Goal: Task Accomplishment & Management: Use online tool/utility

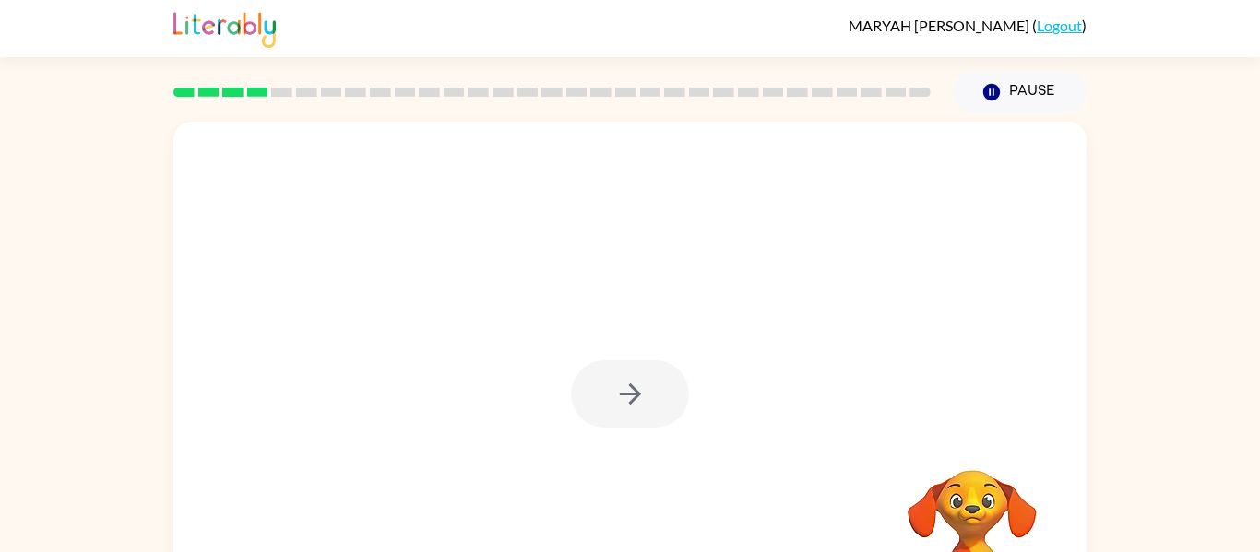
click at [897, 199] on div at bounding box center [629, 385] width 913 height 527
click at [647, 387] on button "button" at bounding box center [630, 394] width 118 height 67
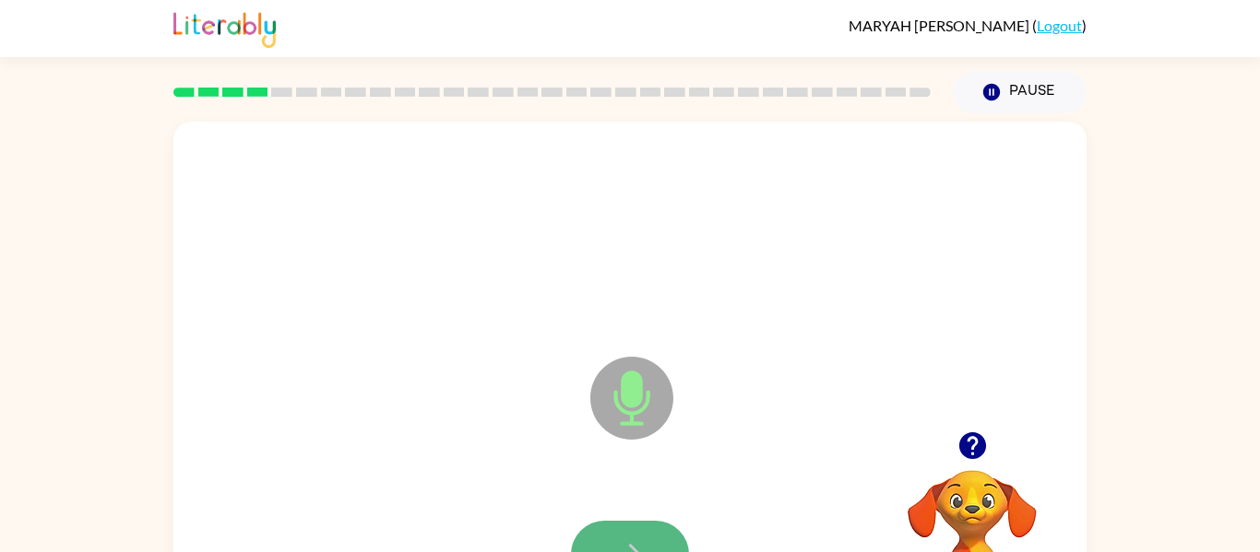
click at [660, 530] on button "button" at bounding box center [630, 554] width 118 height 67
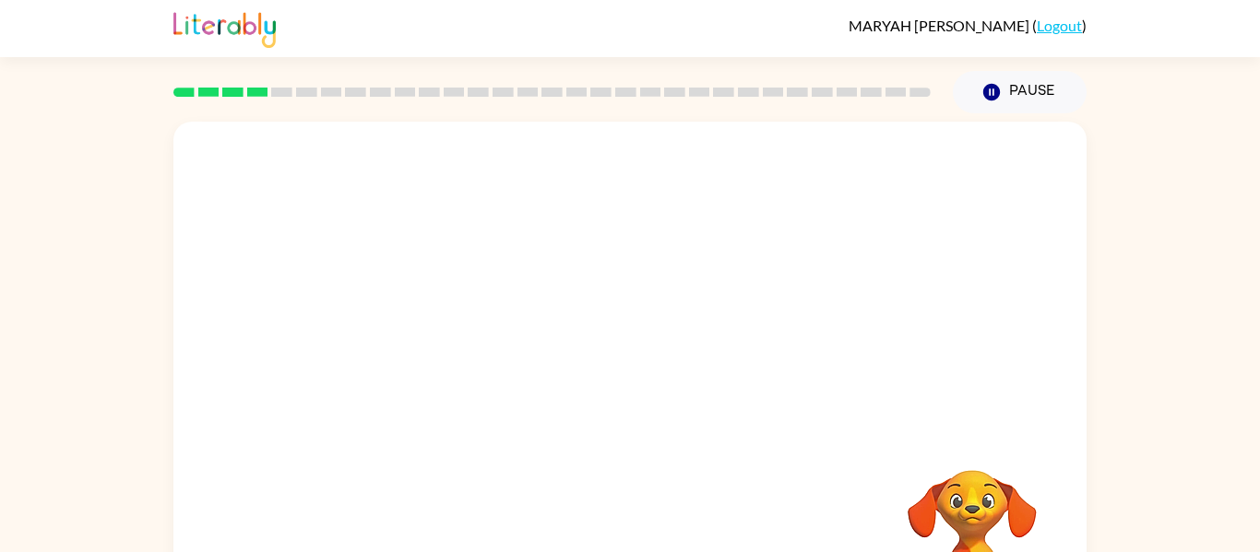
click at [911, 310] on div at bounding box center [629, 277] width 913 height 310
click at [983, 395] on div at bounding box center [629, 277] width 913 height 310
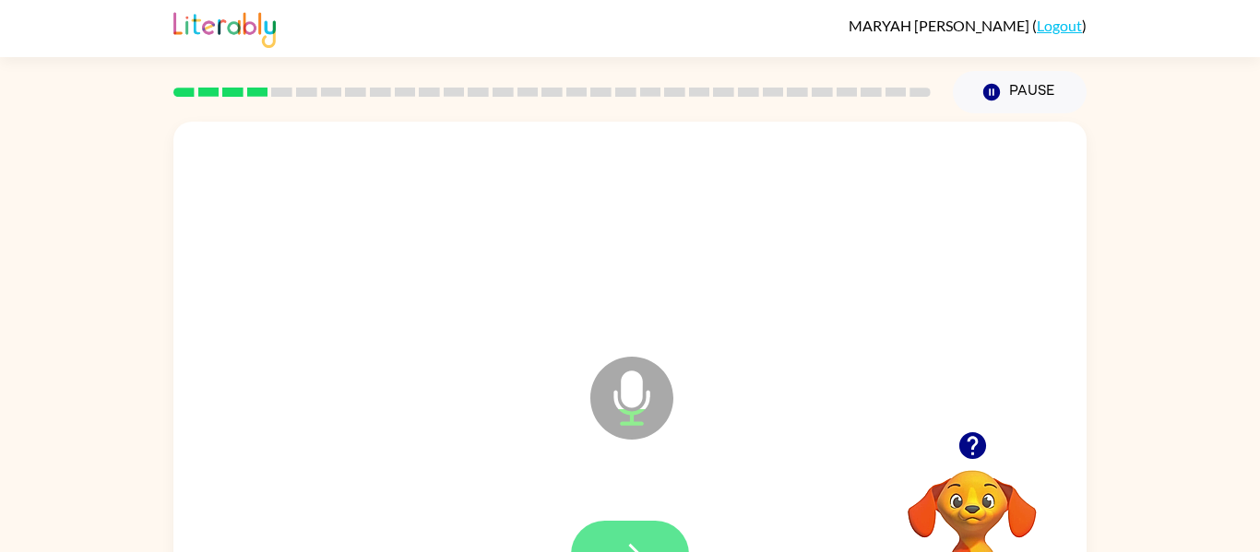
click at [627, 539] on icon "button" at bounding box center [630, 555] width 32 height 32
click at [972, 442] on icon "button" at bounding box center [971, 446] width 27 height 27
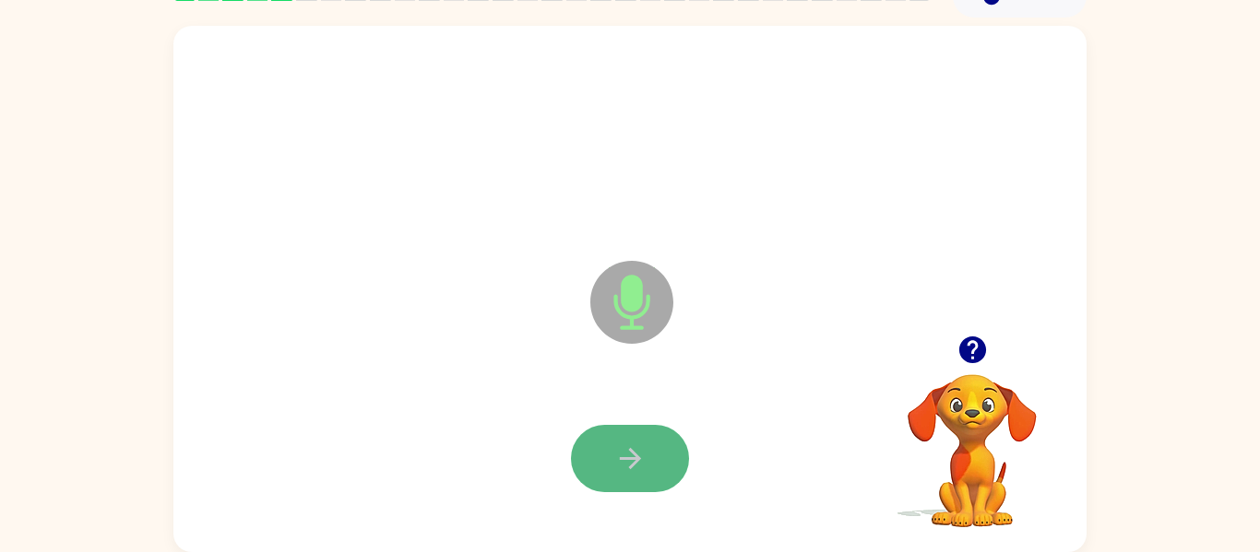
click at [588, 447] on button "button" at bounding box center [630, 458] width 118 height 67
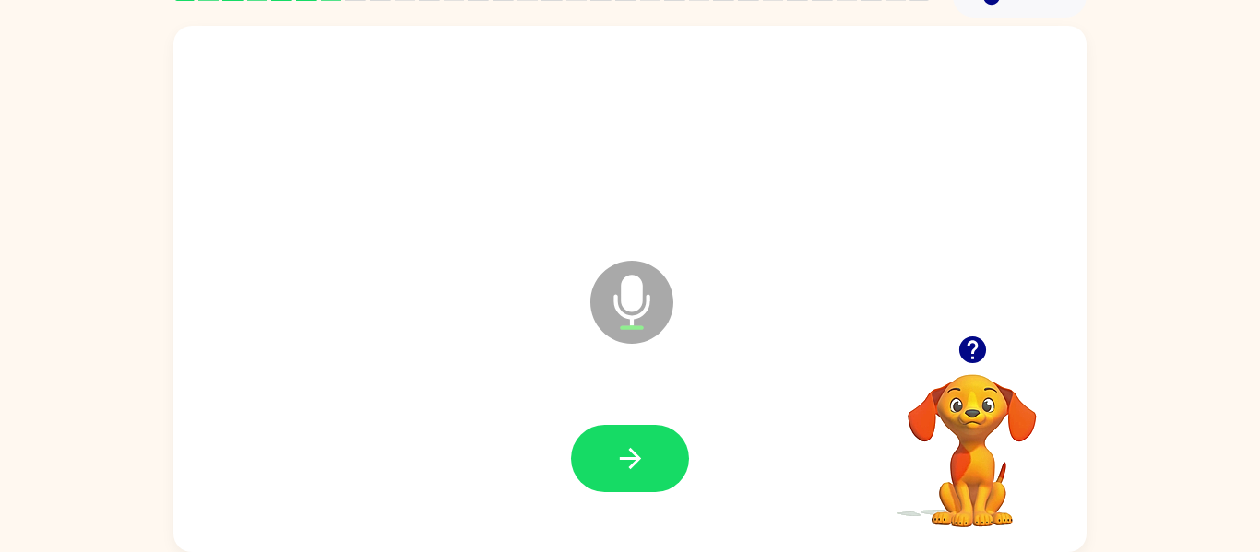
click at [588, 447] on button "button" at bounding box center [630, 458] width 118 height 67
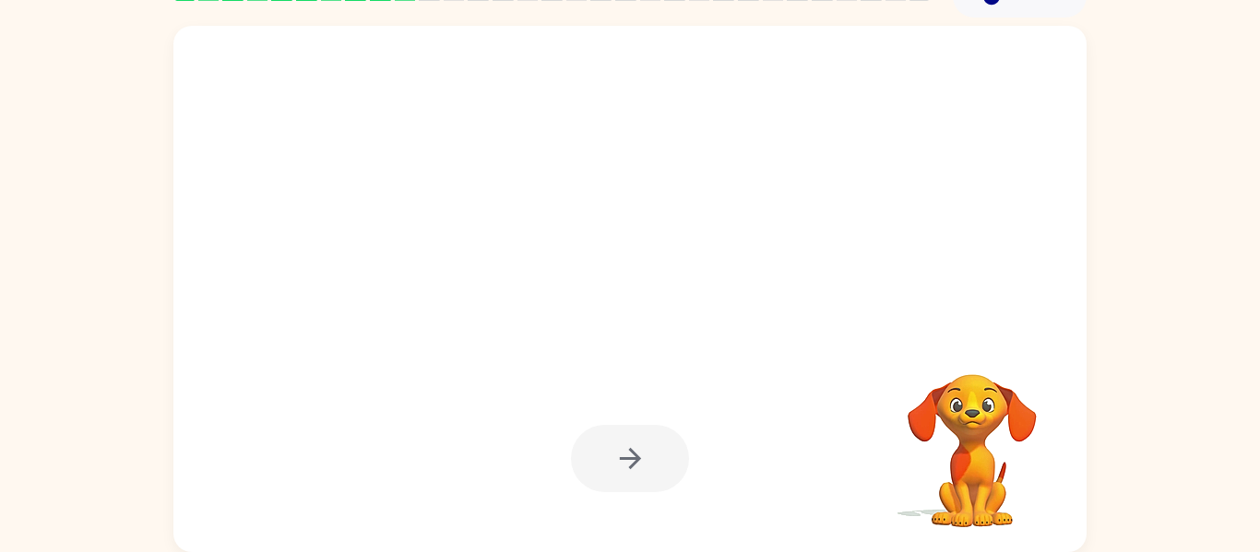
click at [588, 447] on div at bounding box center [630, 458] width 118 height 67
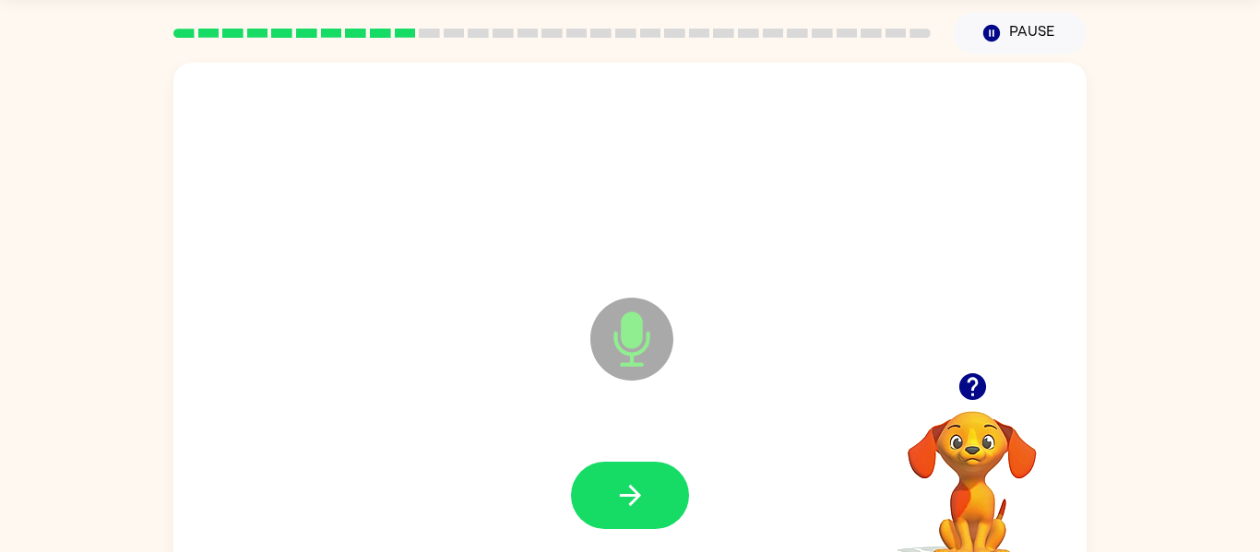
click at [728, 321] on icon "Microphone The Microphone is here when it is your turn to talk" at bounding box center [724, 362] width 277 height 138
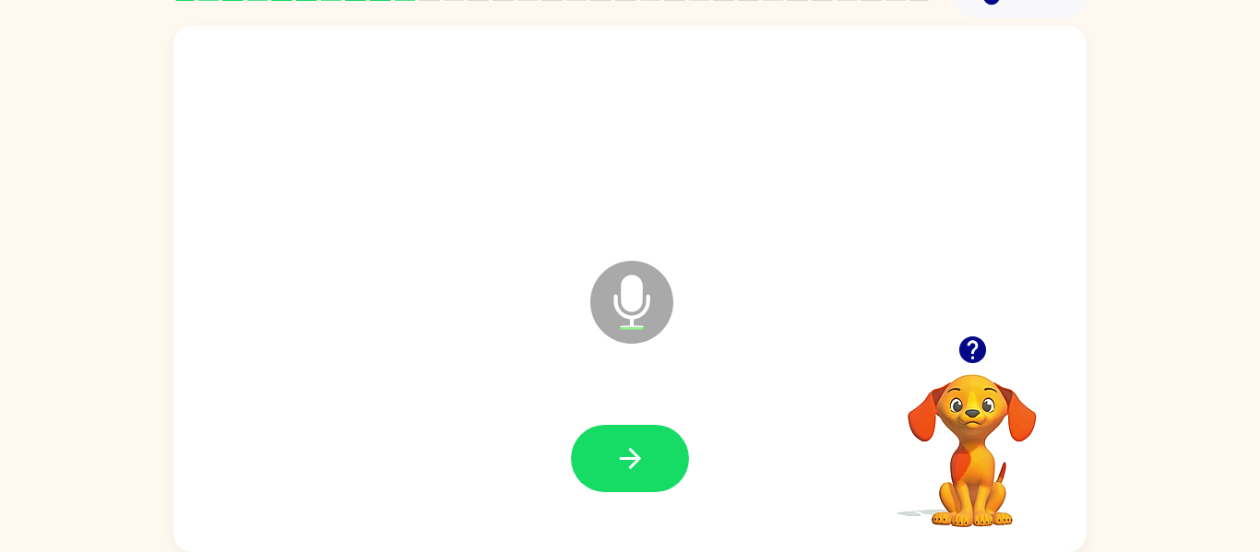
click at [571, 467] on div at bounding box center [630, 458] width 118 height 67
click at [616, 470] on icon "button" at bounding box center [630, 459] width 32 height 32
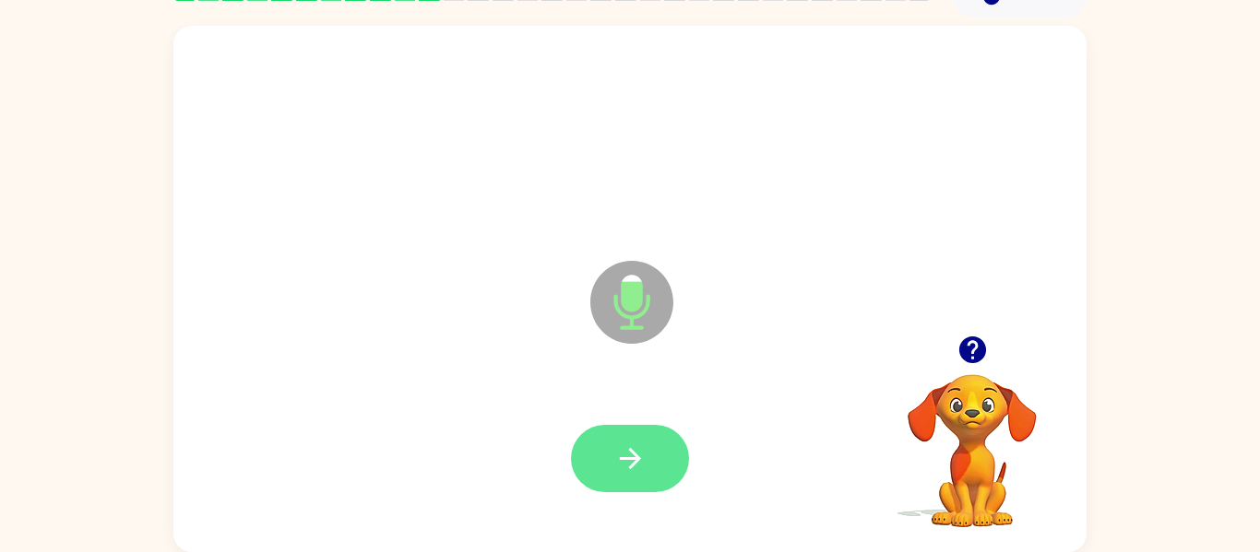
click at [616, 475] on button "button" at bounding box center [630, 458] width 118 height 67
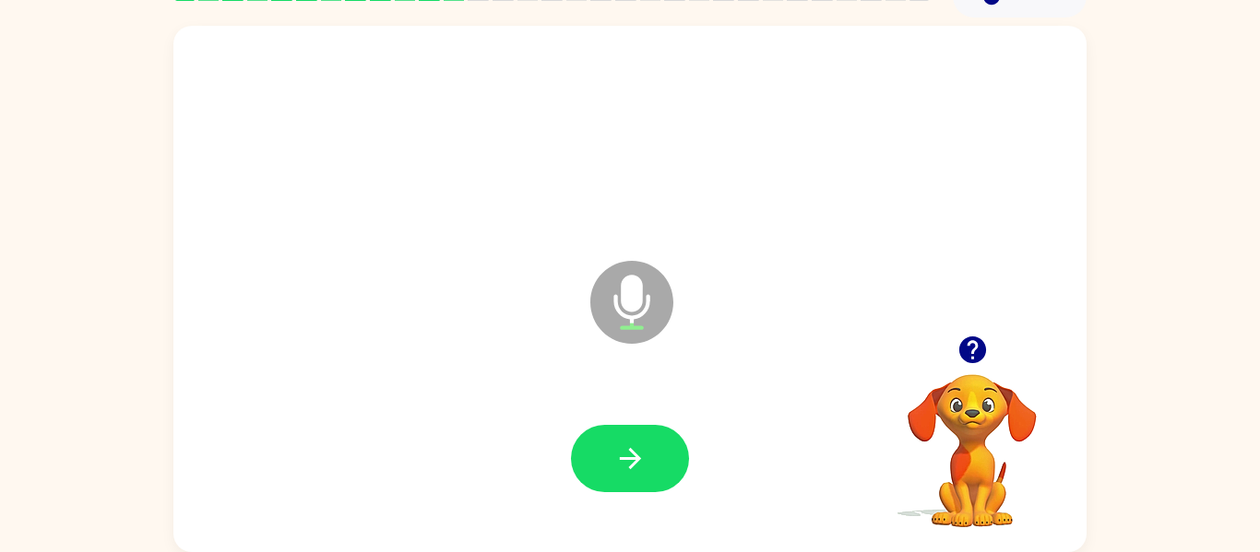
click at [616, 475] on button "button" at bounding box center [630, 458] width 118 height 67
click at [650, 481] on button "button" at bounding box center [630, 458] width 118 height 67
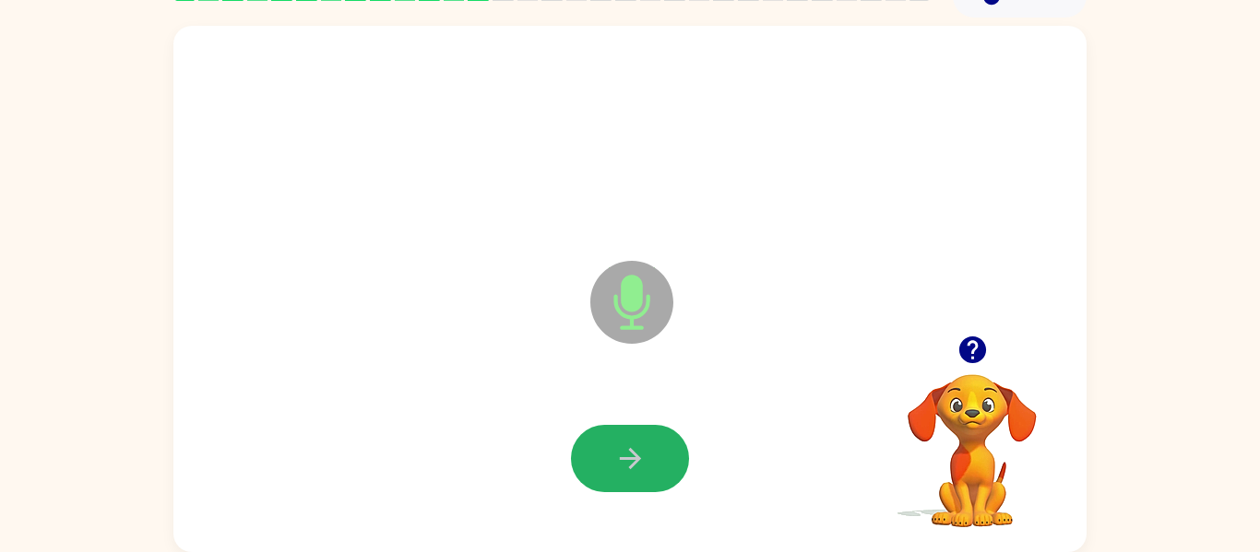
click at [650, 481] on button "button" at bounding box center [630, 458] width 118 height 67
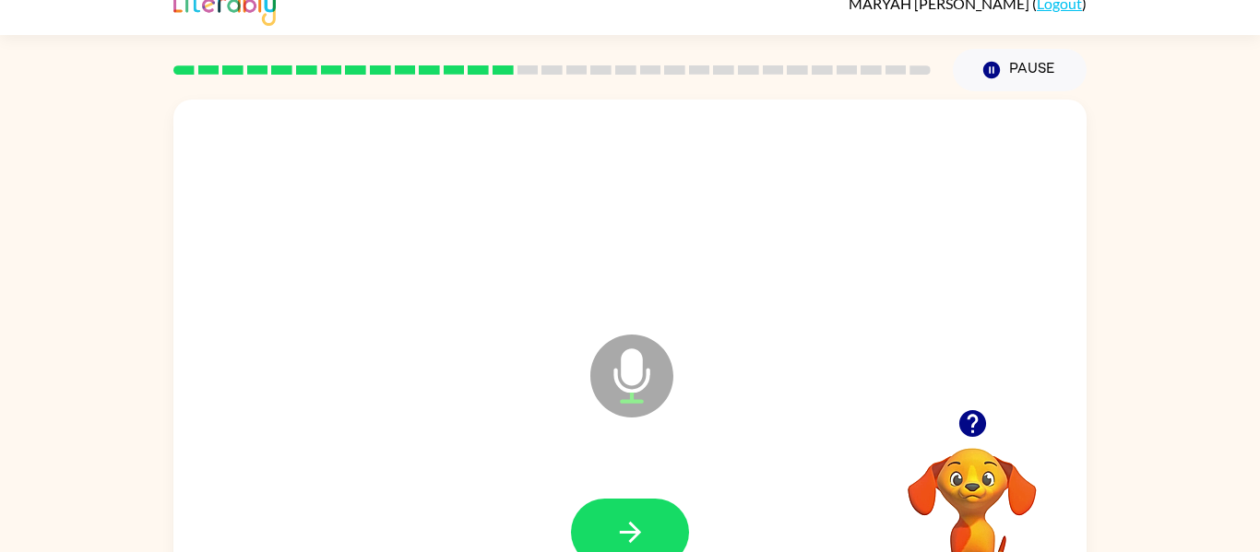
scroll to position [0, 0]
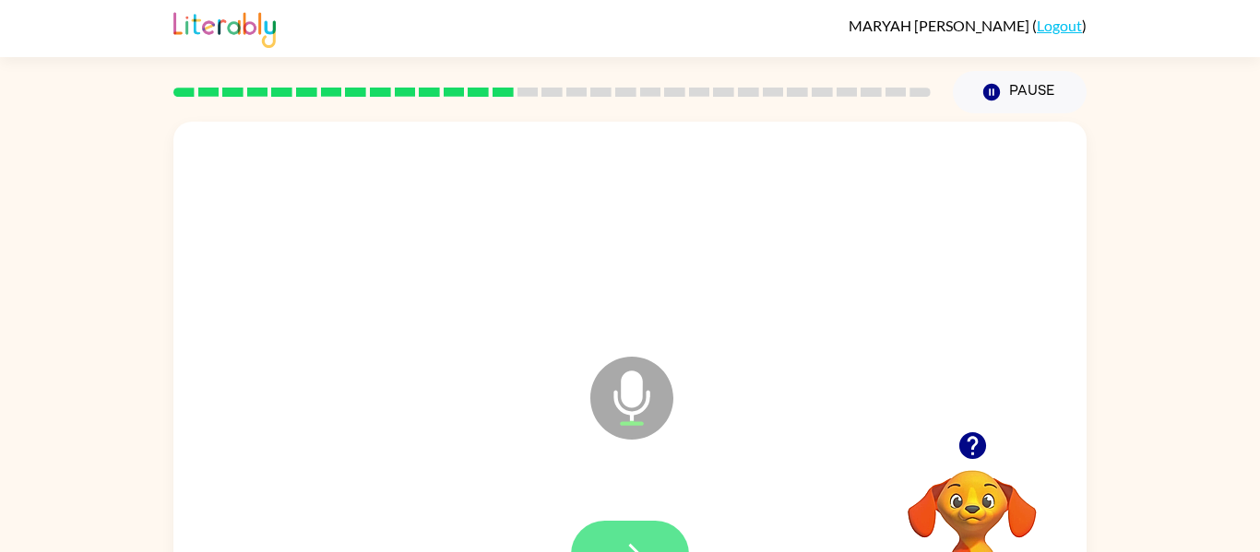
click at [616, 534] on button "button" at bounding box center [630, 554] width 118 height 67
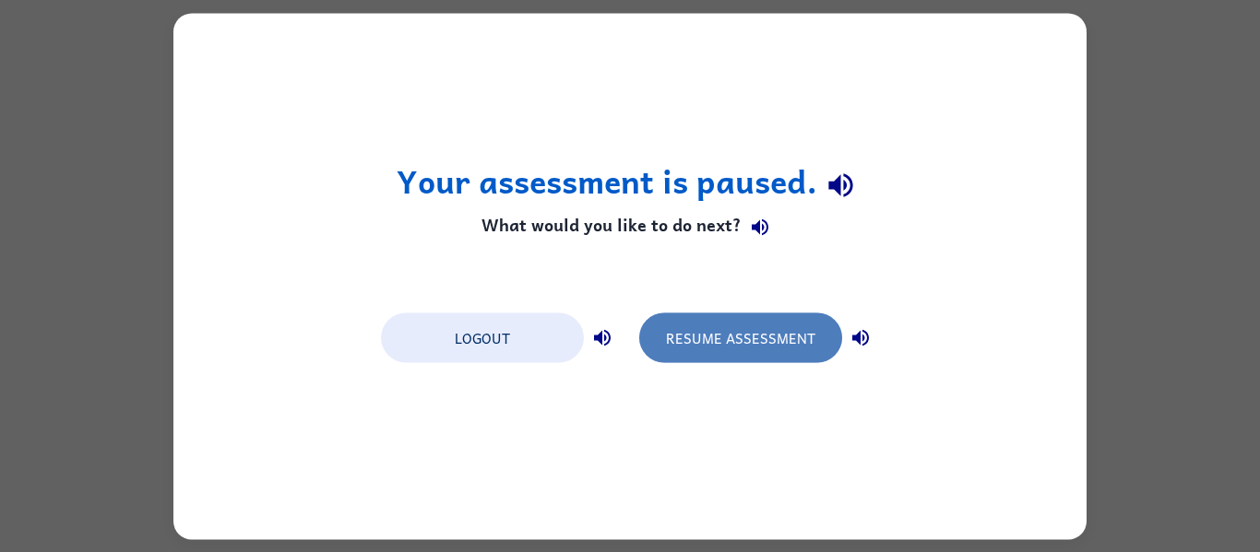
click at [747, 350] on button "Resume Assessment" at bounding box center [740, 338] width 203 height 50
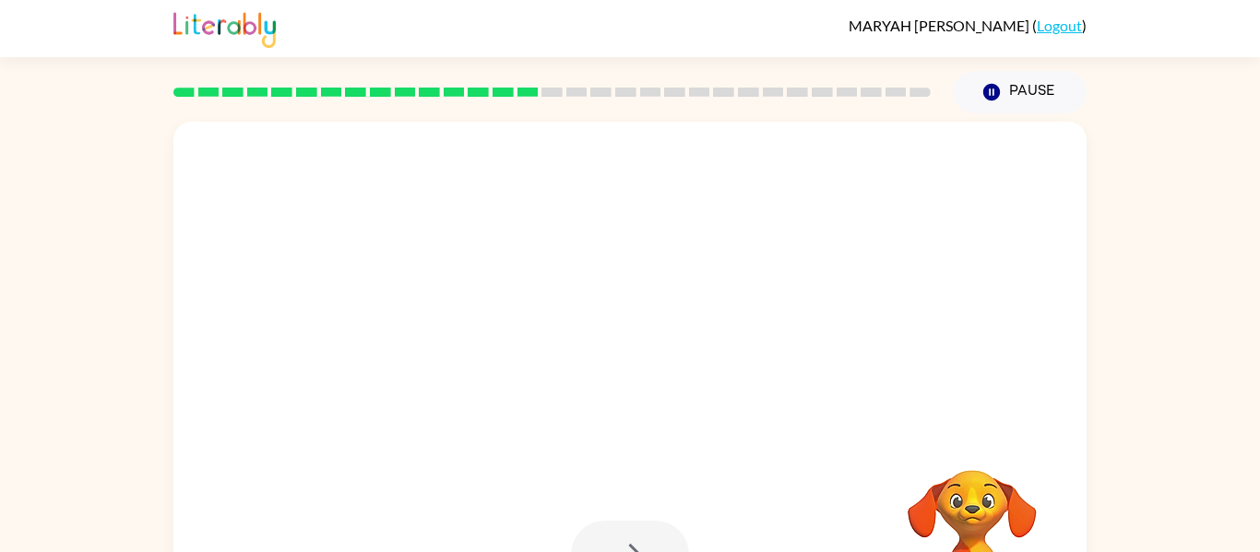
scroll to position [96, 0]
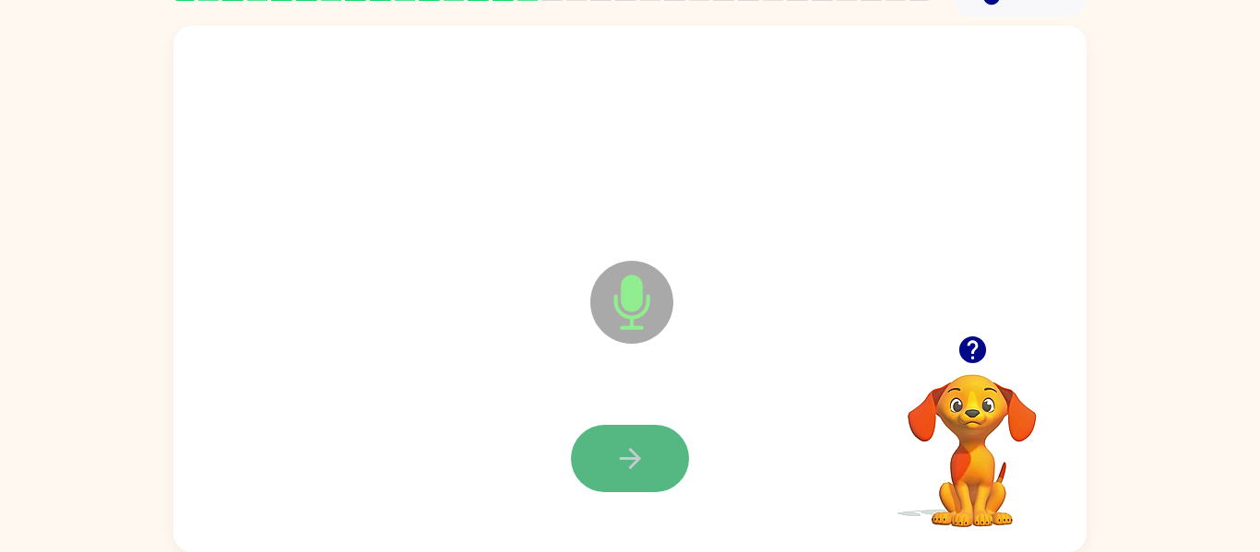
click at [612, 476] on button "button" at bounding box center [630, 458] width 118 height 67
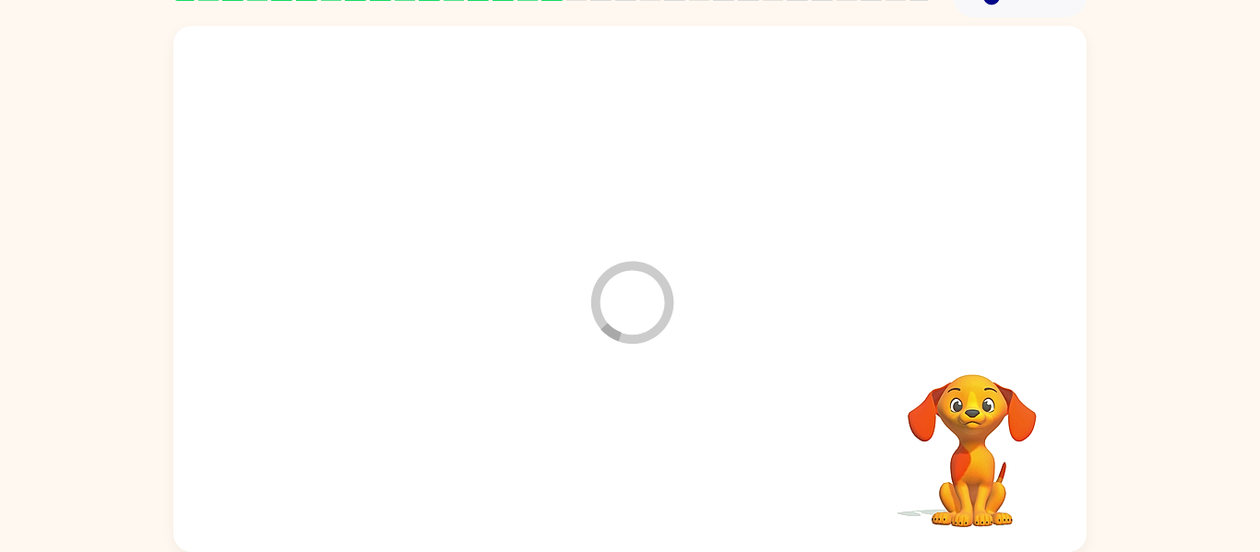
click at [612, 476] on div at bounding box center [630, 459] width 876 height 151
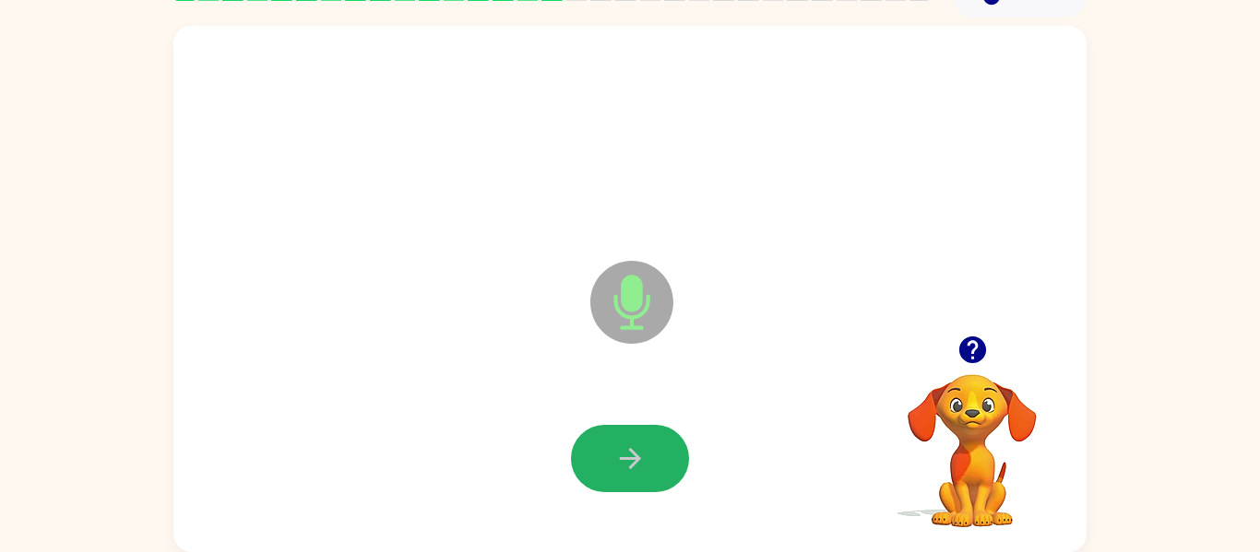
click at [612, 476] on button "button" at bounding box center [630, 458] width 118 height 67
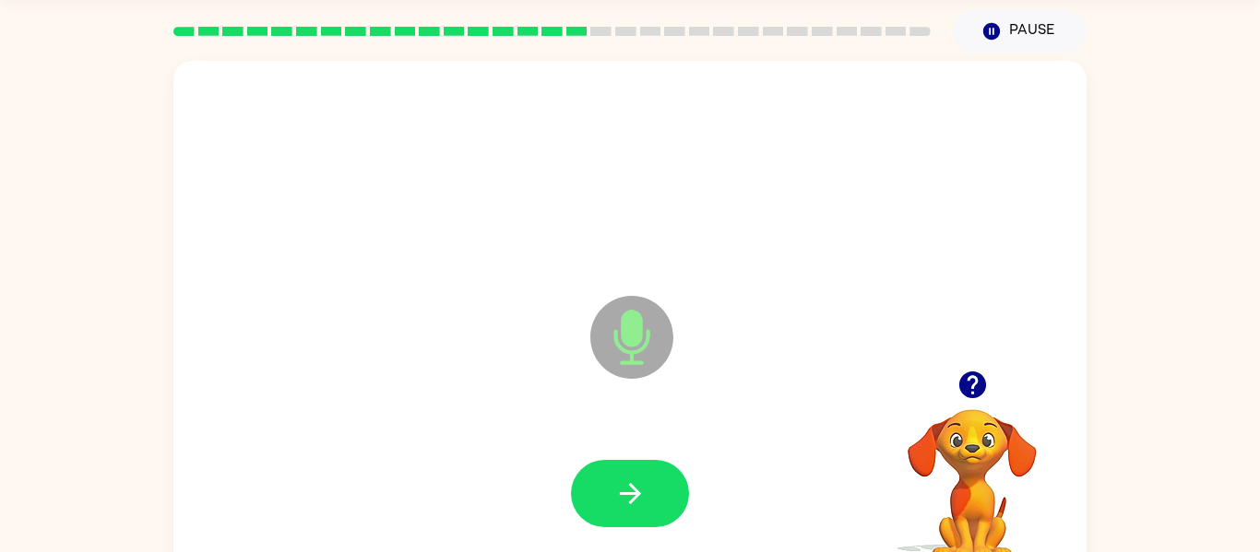
scroll to position [59, 0]
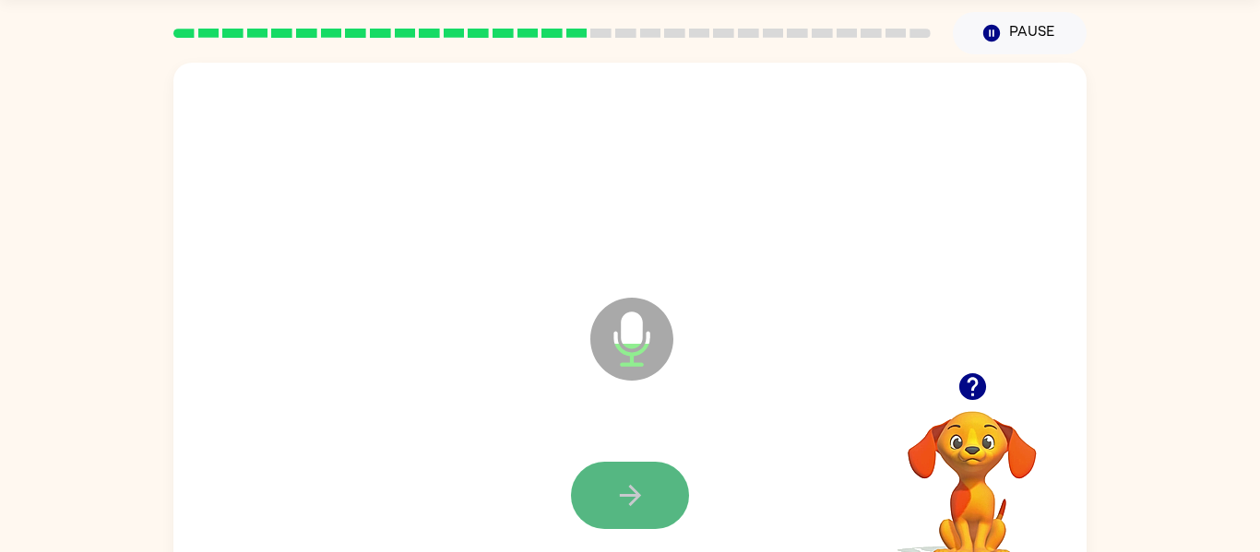
click at [653, 504] on button "button" at bounding box center [630, 495] width 118 height 67
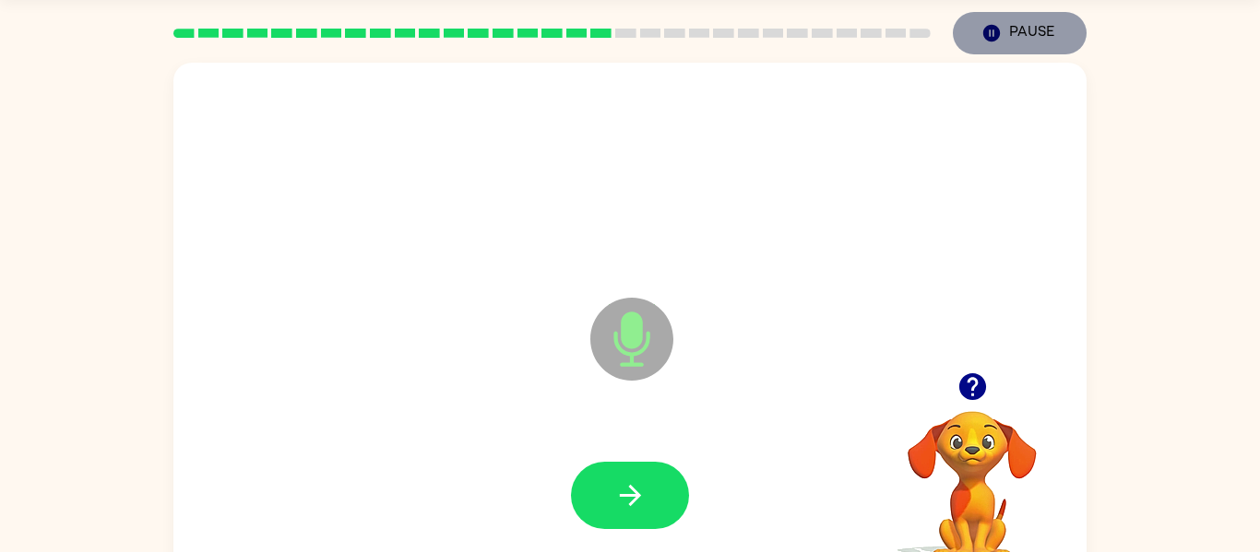
click at [1038, 35] on button "Pause Pause" at bounding box center [1020, 33] width 134 height 42
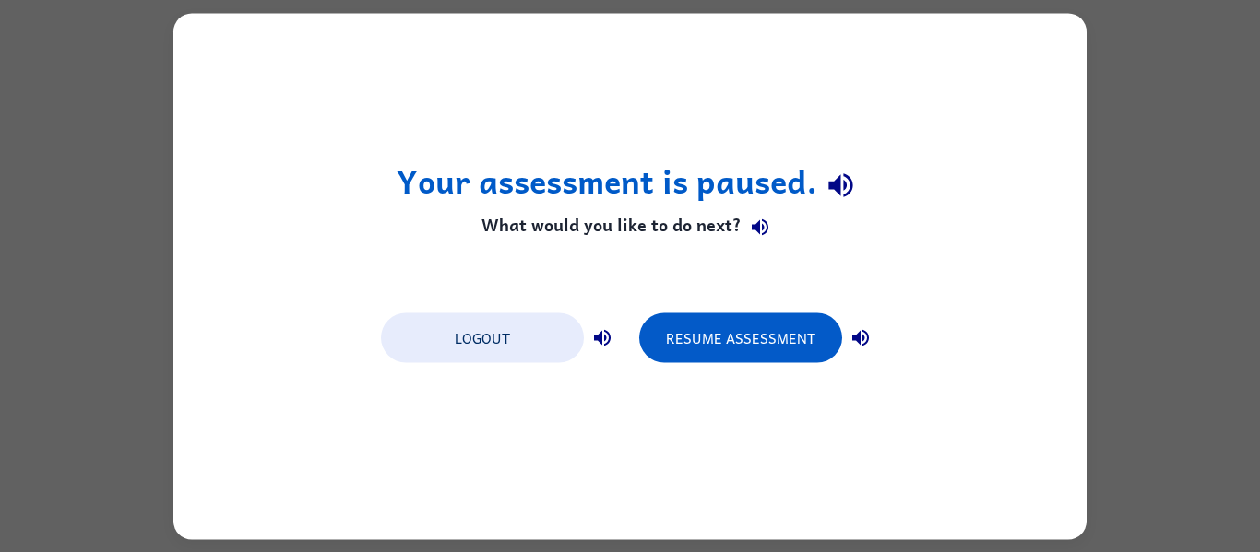
scroll to position [0, 0]
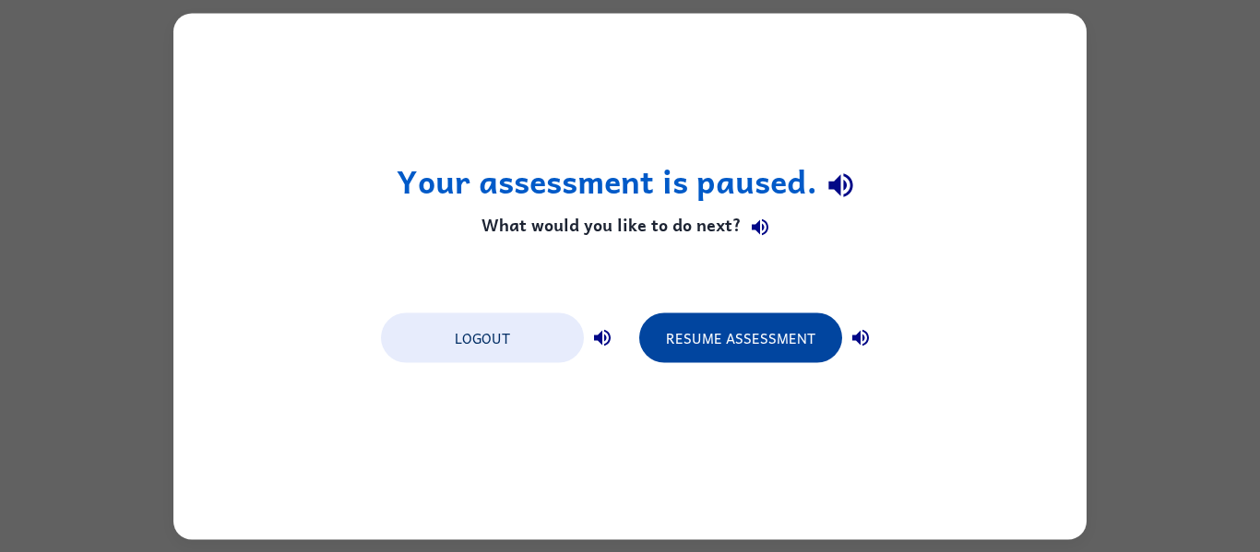
click at [747, 360] on button "Resume Assessment" at bounding box center [740, 338] width 203 height 50
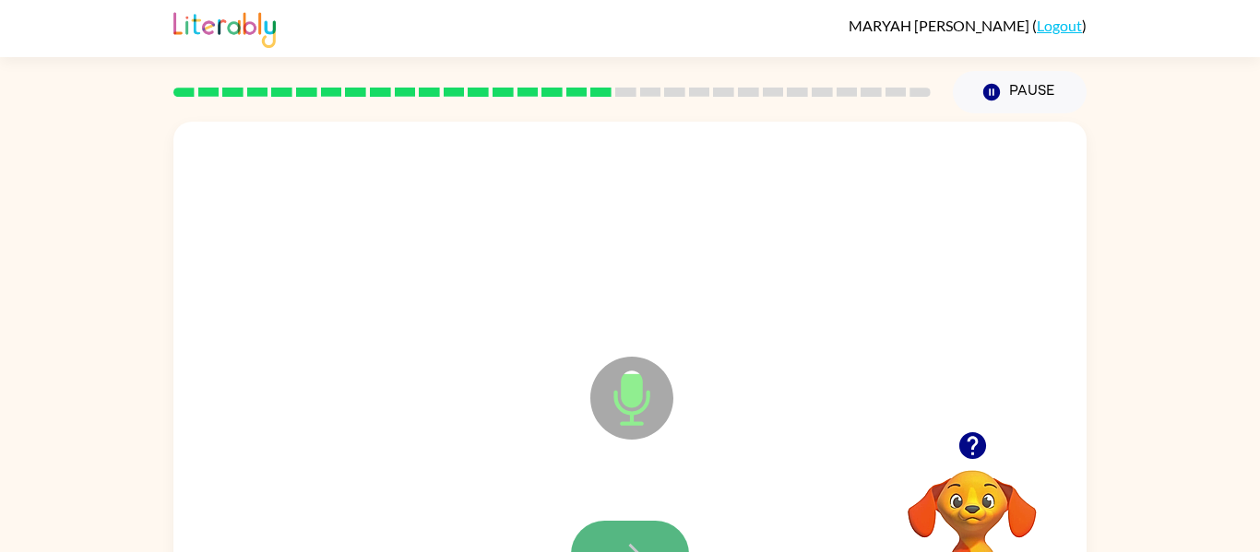
click at [605, 543] on button "button" at bounding box center [630, 554] width 118 height 67
click at [609, 533] on button "button" at bounding box center [630, 554] width 118 height 67
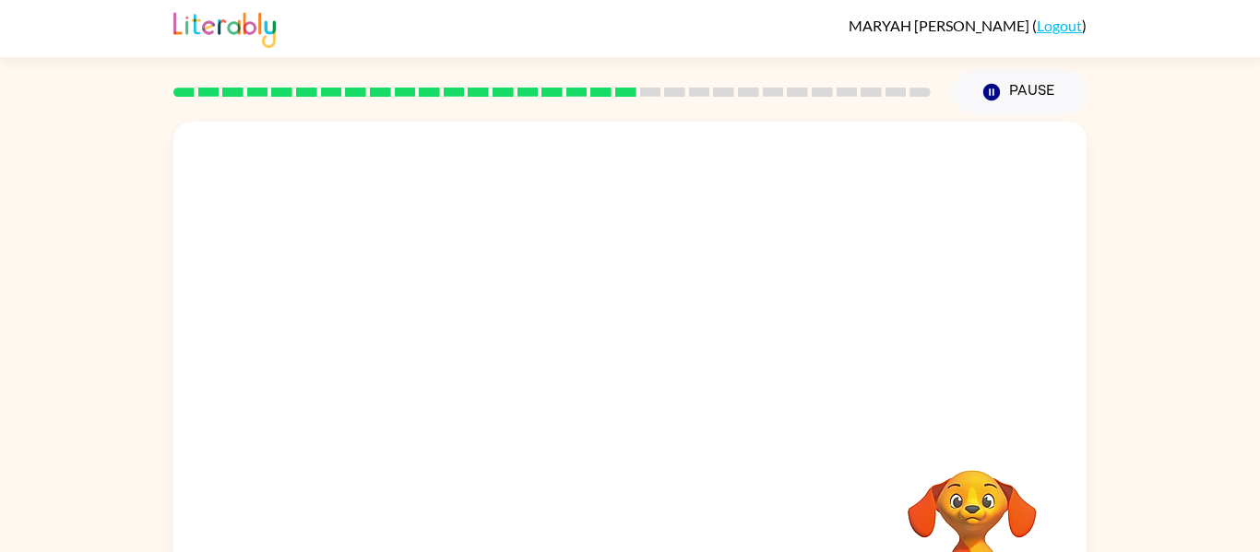
scroll to position [96, 0]
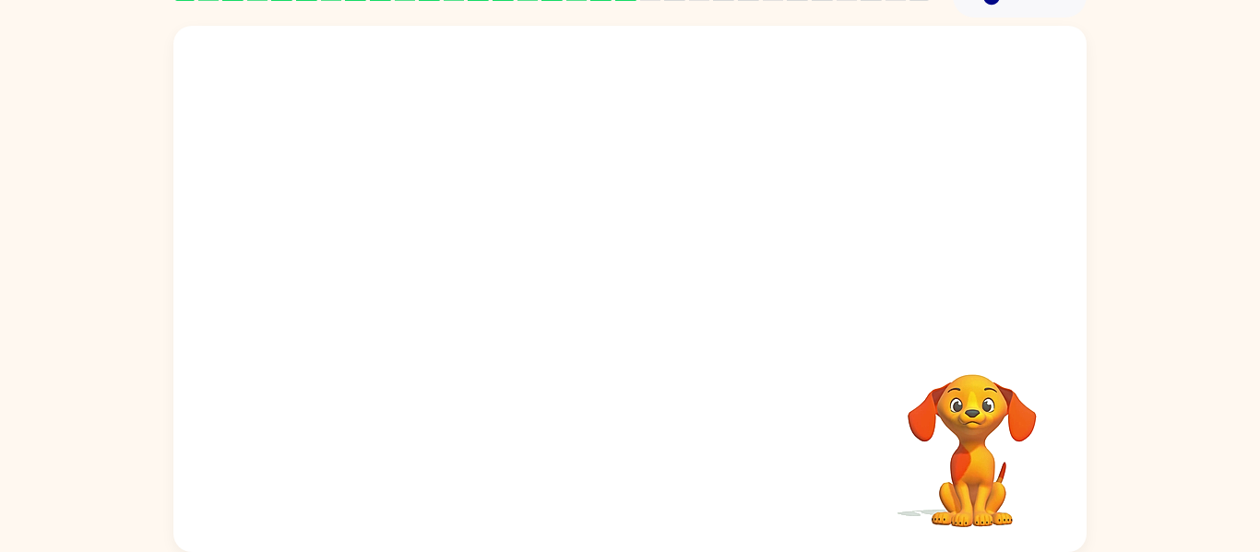
click at [604, 536] on div "Your browser must support playing .mp4 files to use Literably. Please try using…" at bounding box center [629, 289] width 913 height 527
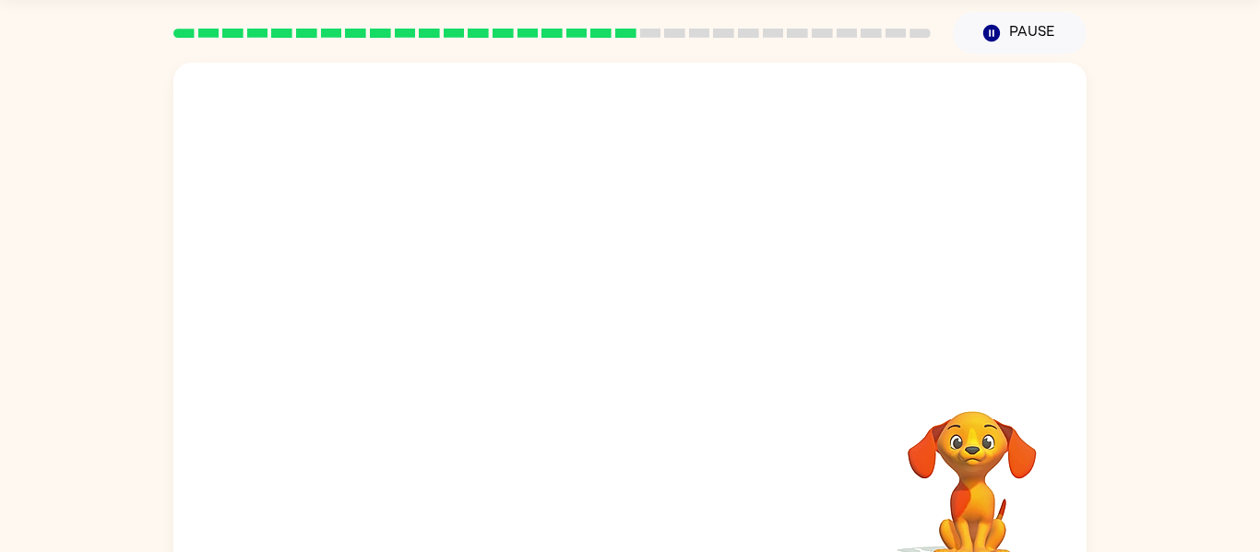
click at [545, 256] on div at bounding box center [629, 326] width 913 height 527
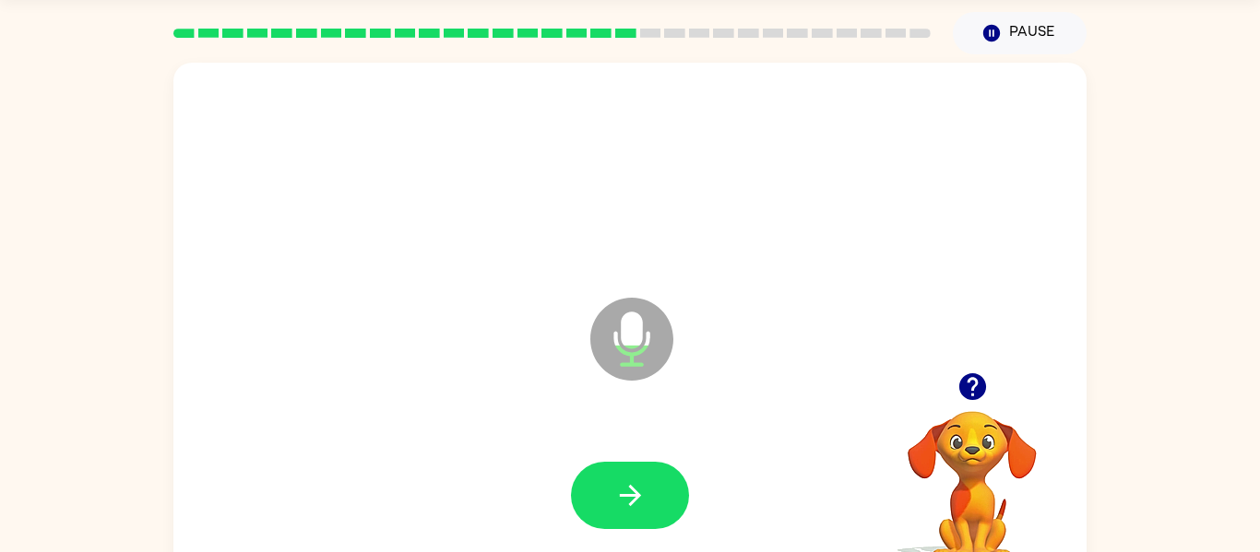
click at [610, 338] on icon at bounding box center [631, 339] width 83 height 83
drag, startPoint x: 618, startPoint y: 488, endPoint x: 819, endPoint y: 499, distance: 201.4
click at [819, 499] on div at bounding box center [630, 496] width 876 height 151
click at [654, 521] on button "button" at bounding box center [630, 495] width 118 height 67
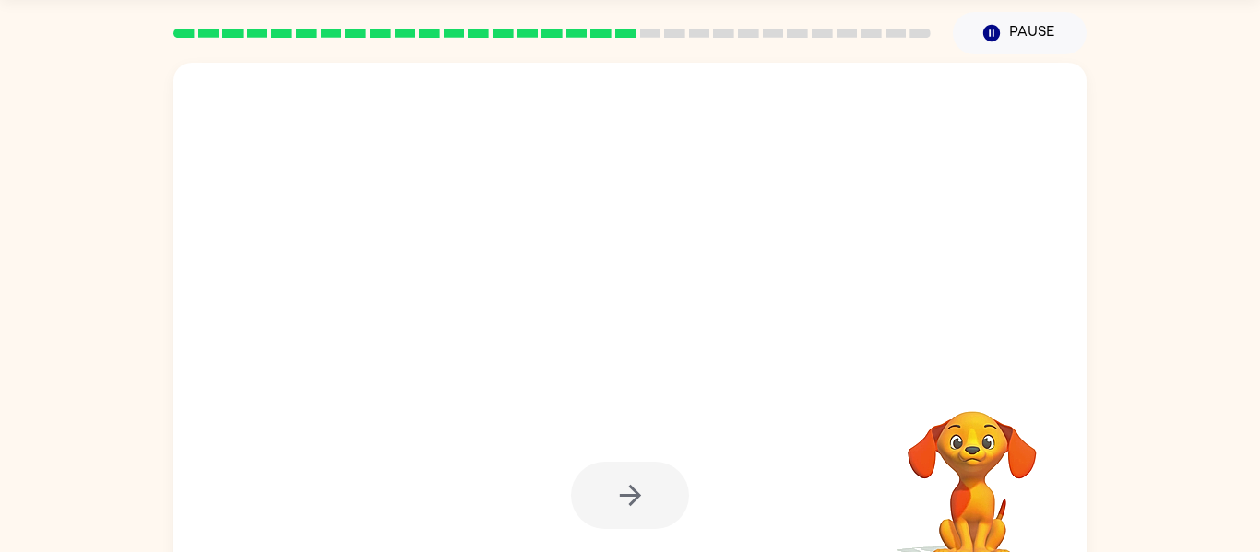
click at [654, 521] on div at bounding box center [630, 495] width 118 height 67
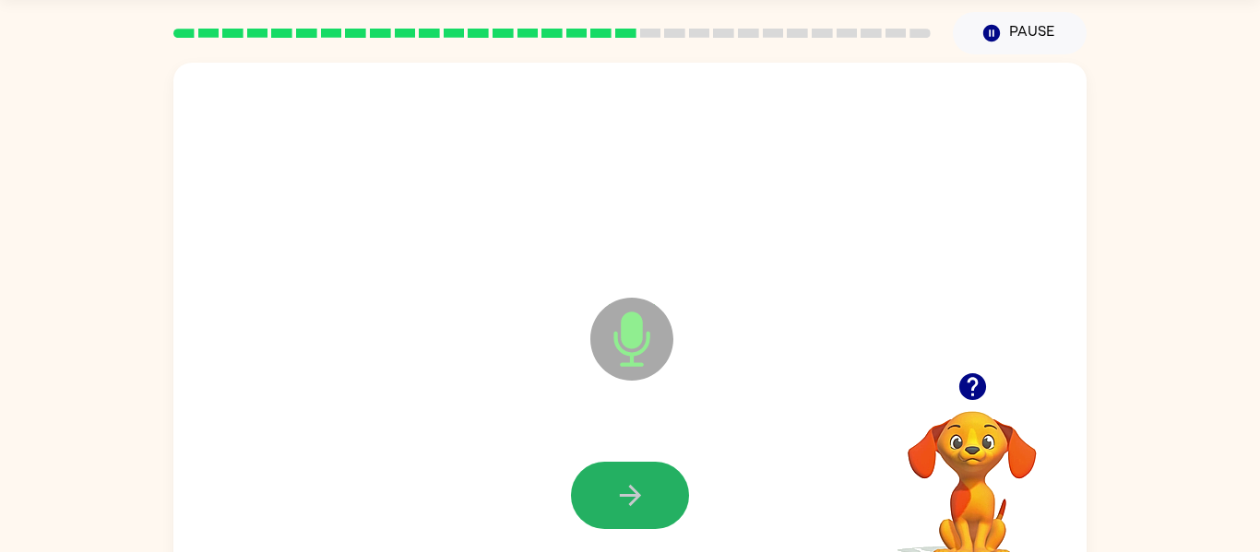
click at [654, 521] on button "button" at bounding box center [630, 495] width 118 height 67
click at [653, 522] on button "button" at bounding box center [630, 495] width 118 height 67
click at [734, 430] on icon "Microphone The Microphone is here when it is your turn to talk" at bounding box center [724, 362] width 277 height 138
click at [616, 498] on icon "button" at bounding box center [630, 496] width 32 height 32
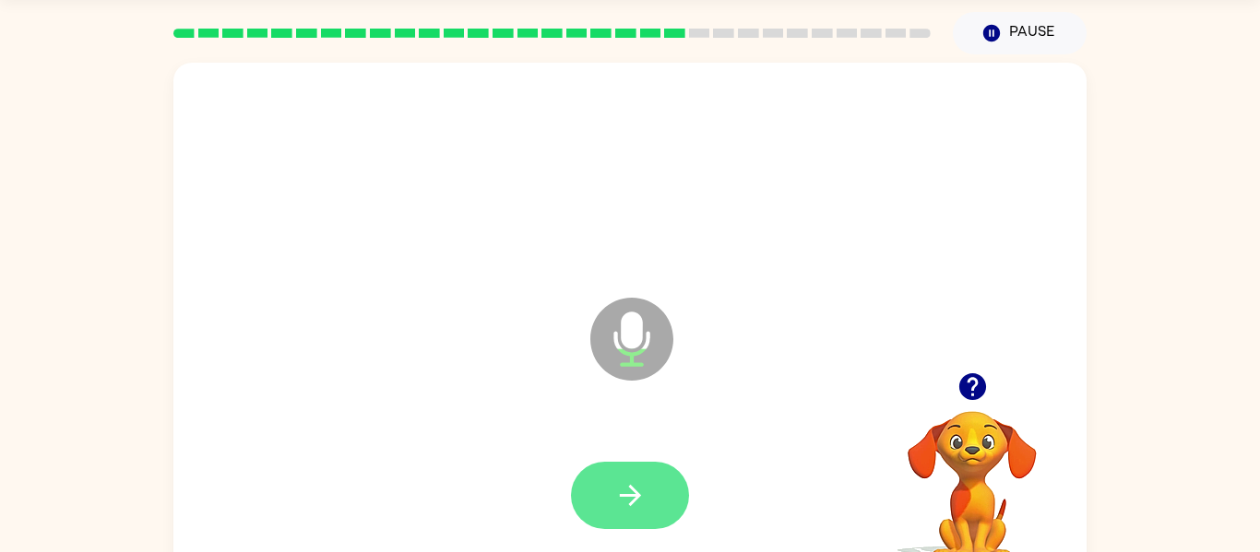
click at [611, 501] on button "button" at bounding box center [630, 495] width 118 height 67
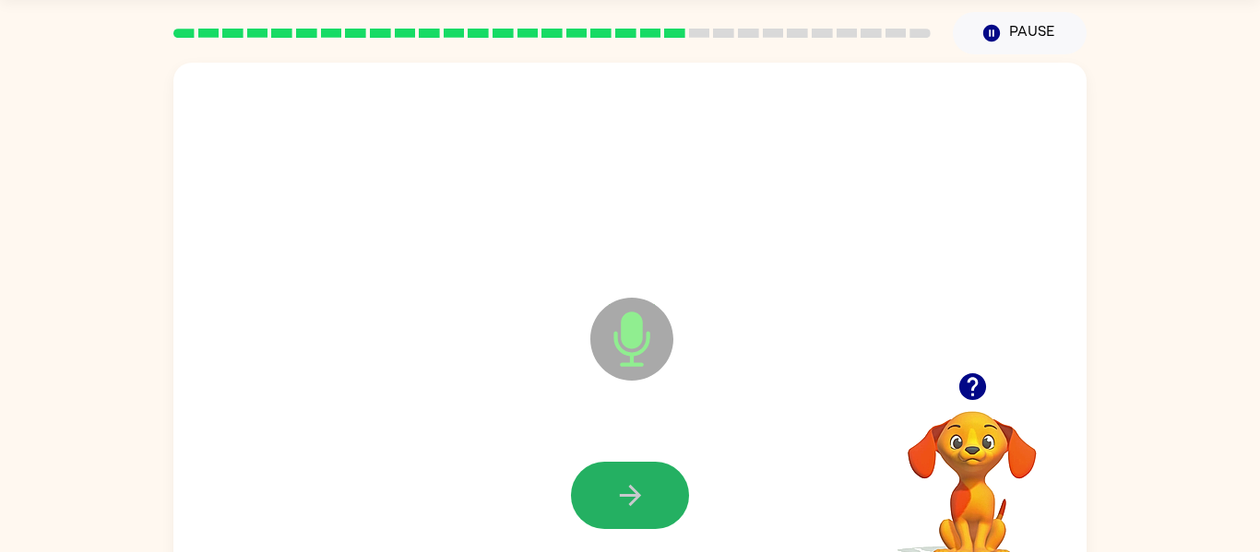
click at [611, 501] on button "button" at bounding box center [630, 495] width 118 height 67
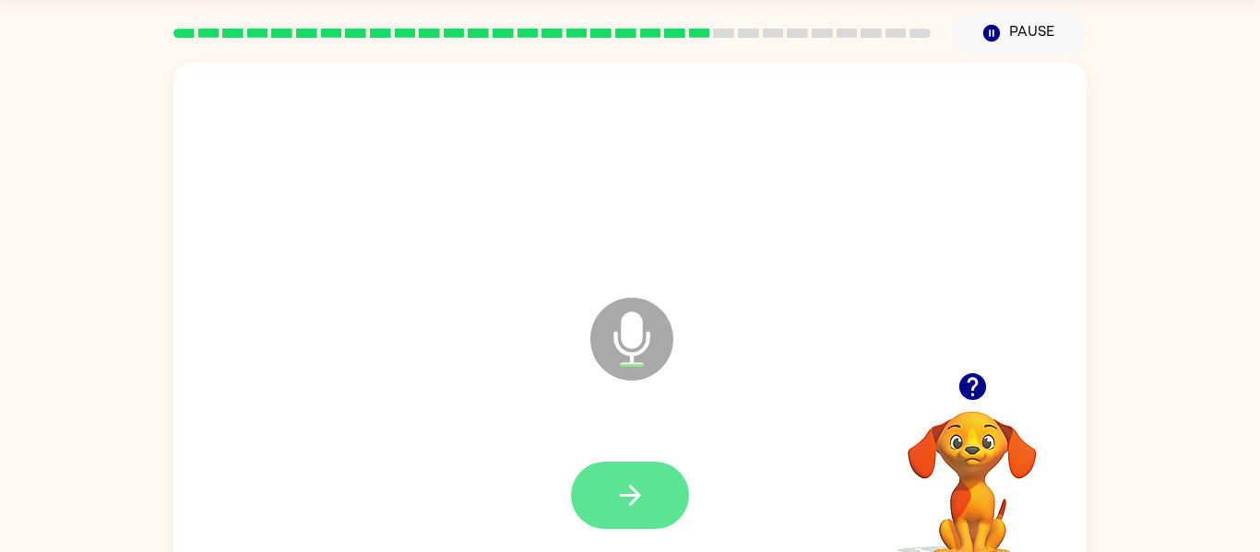
click at [602, 511] on button "button" at bounding box center [630, 495] width 118 height 67
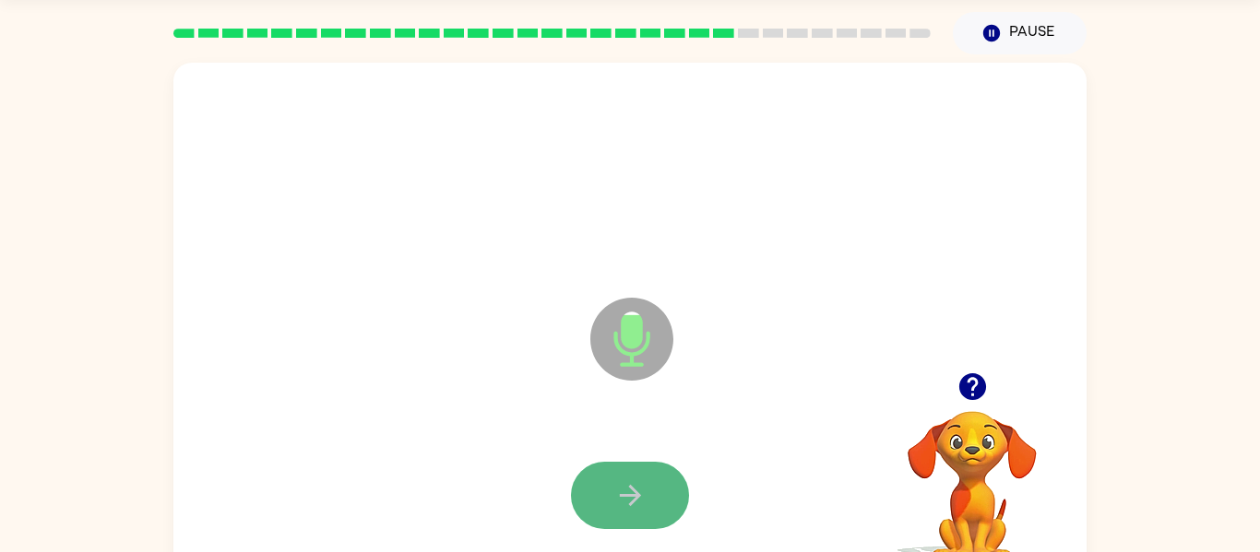
click at [599, 514] on button "button" at bounding box center [630, 495] width 118 height 67
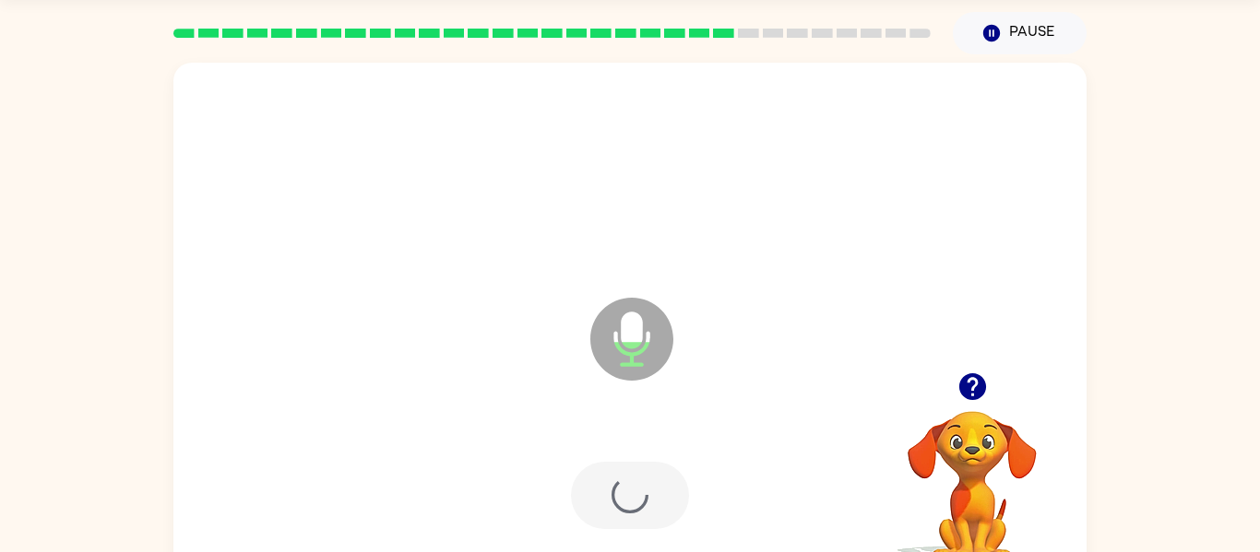
click at [592, 531] on div at bounding box center [630, 496] width 876 height 151
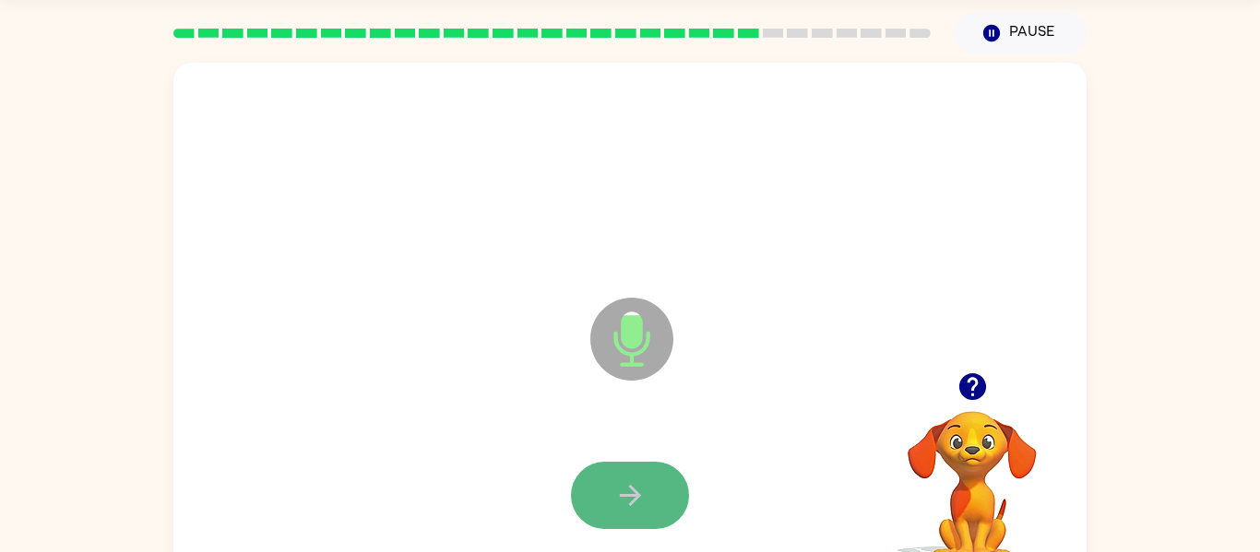
click at [593, 527] on button "button" at bounding box center [630, 495] width 118 height 67
click at [601, 539] on div at bounding box center [630, 496] width 876 height 151
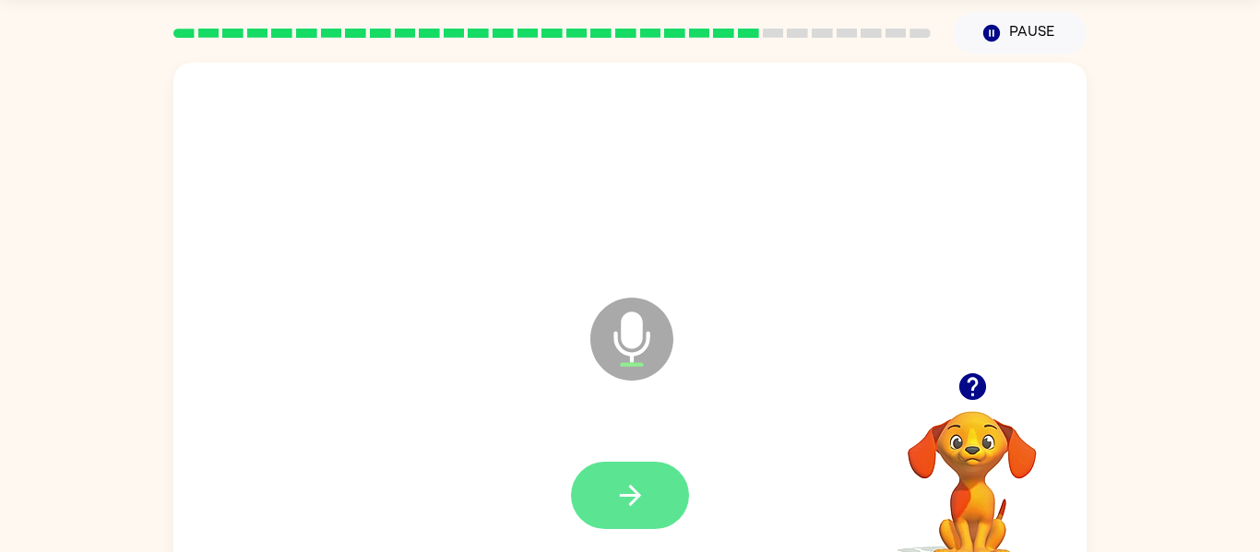
click at [600, 522] on button "button" at bounding box center [630, 495] width 118 height 67
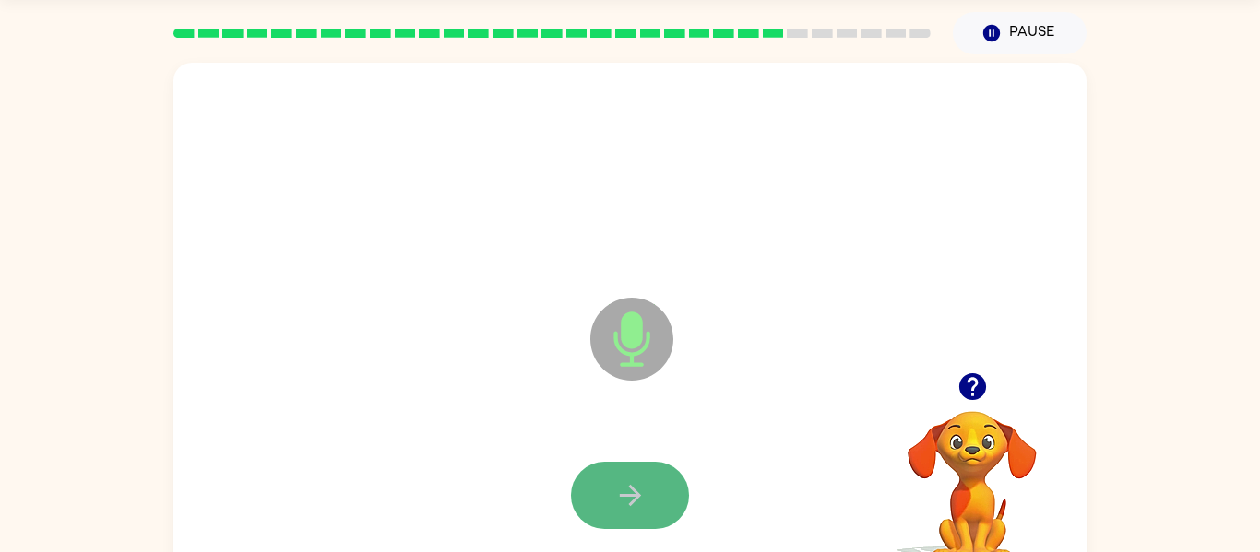
click at [600, 524] on button "button" at bounding box center [630, 495] width 118 height 67
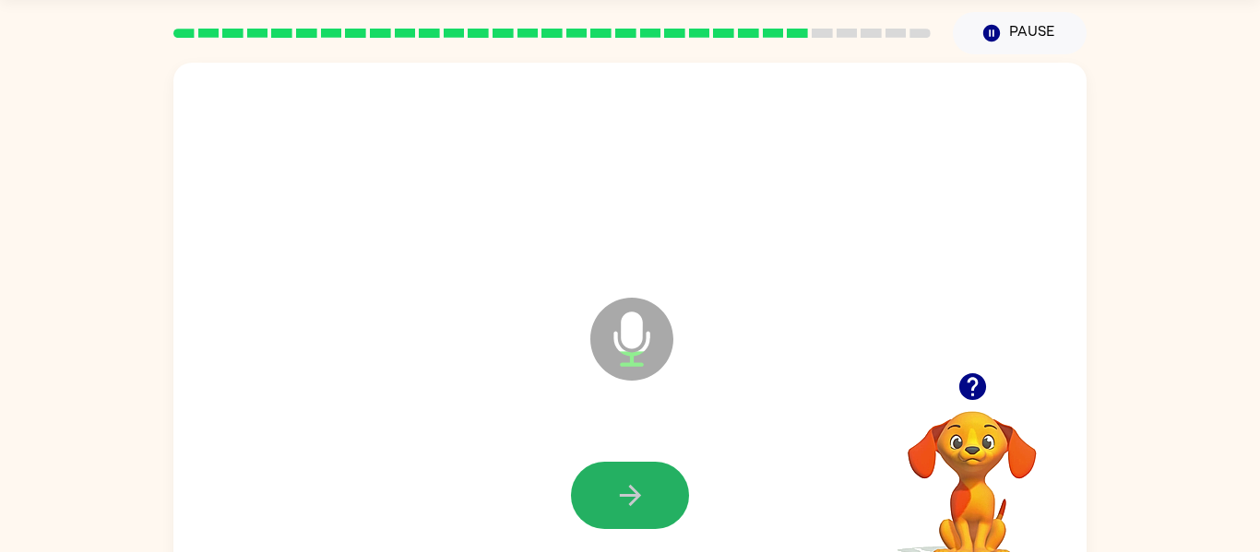
click at [600, 524] on button "button" at bounding box center [630, 495] width 118 height 67
click at [601, 523] on button "button" at bounding box center [630, 495] width 118 height 67
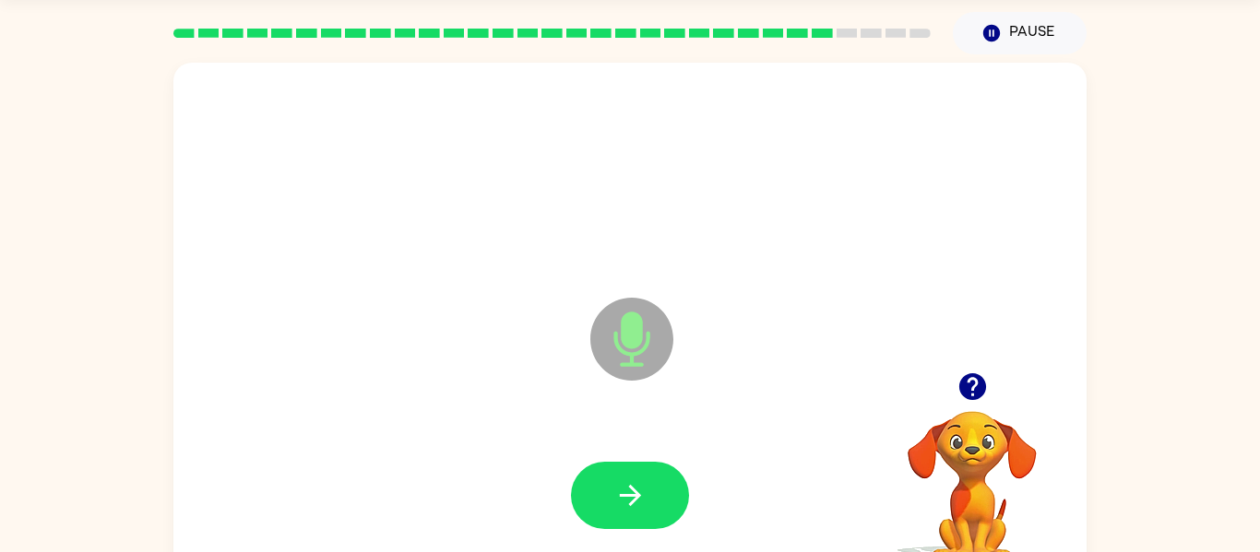
click at [601, 523] on button "button" at bounding box center [630, 495] width 118 height 67
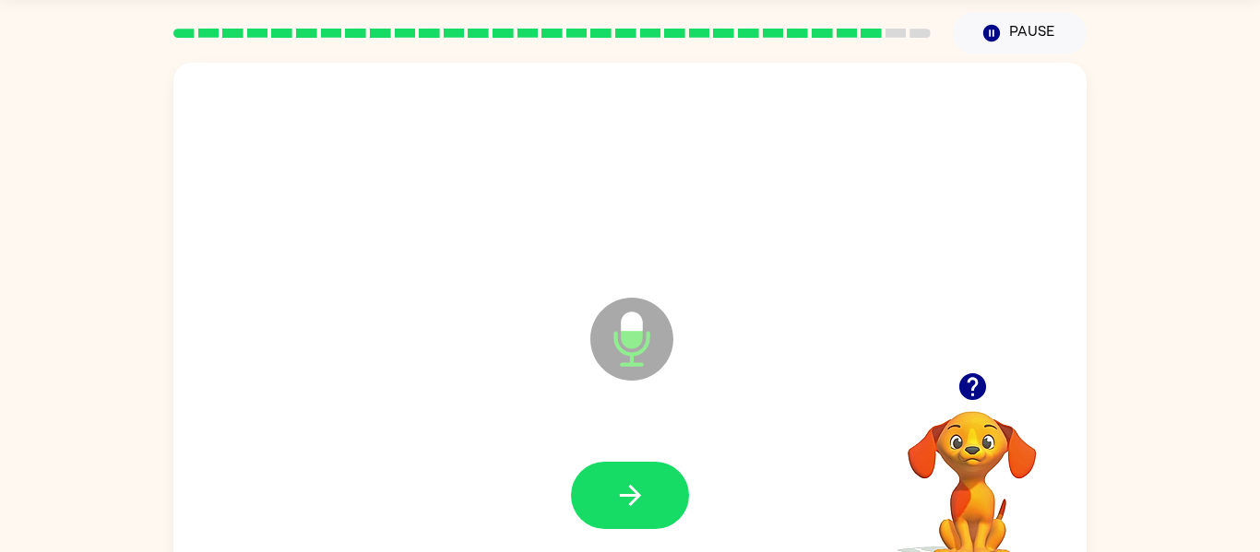
click at [601, 523] on button "button" at bounding box center [630, 495] width 118 height 67
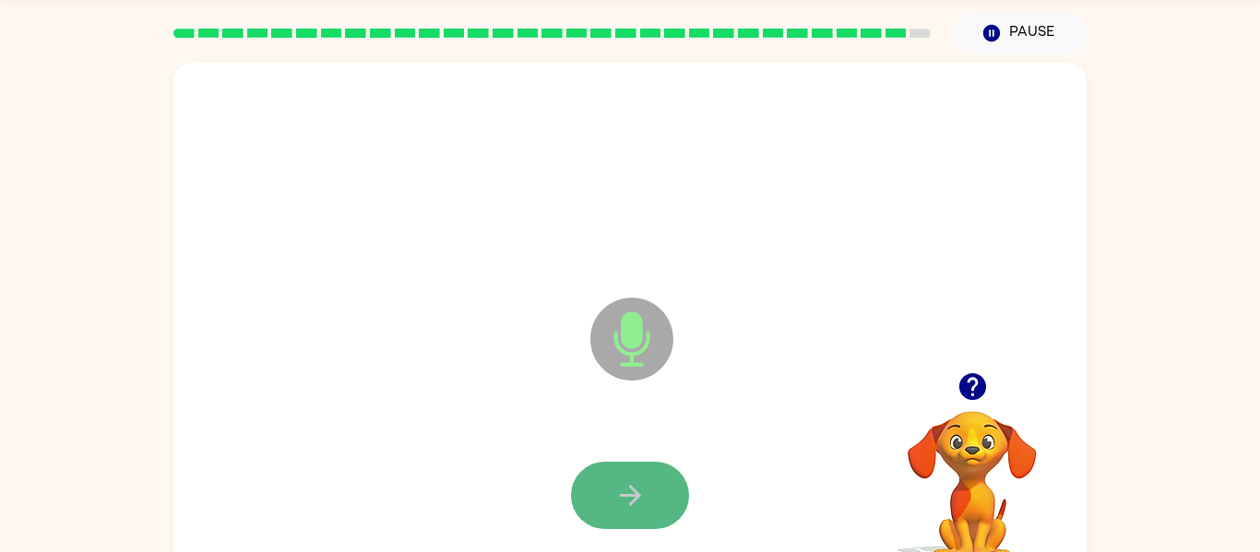
click at [601, 519] on button "button" at bounding box center [630, 495] width 118 height 67
click at [599, 521] on button "button" at bounding box center [630, 495] width 118 height 67
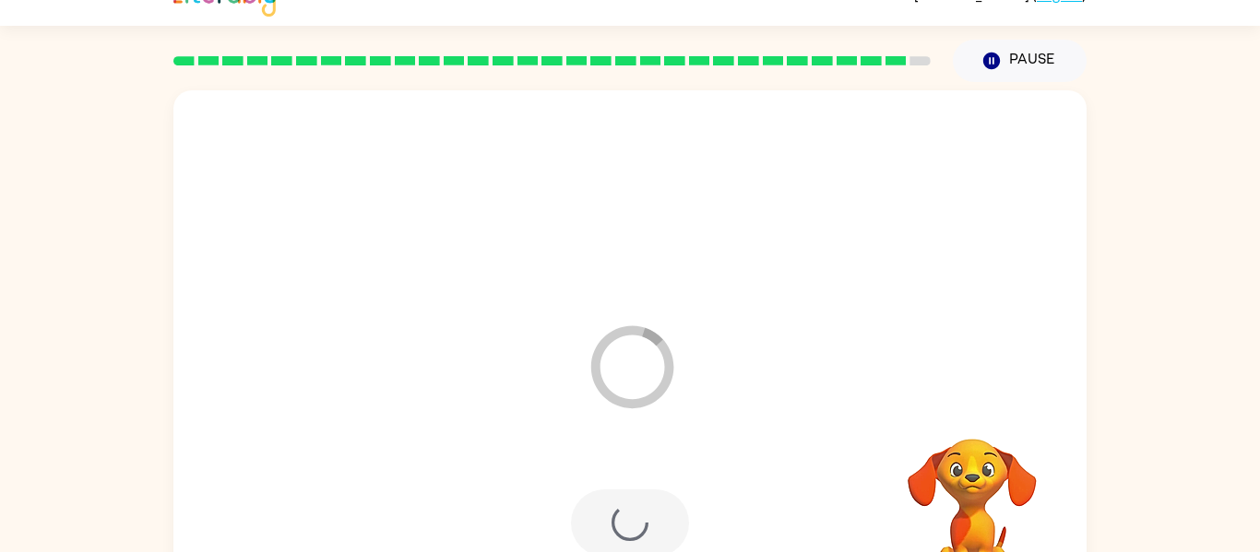
scroll to position [30, 0]
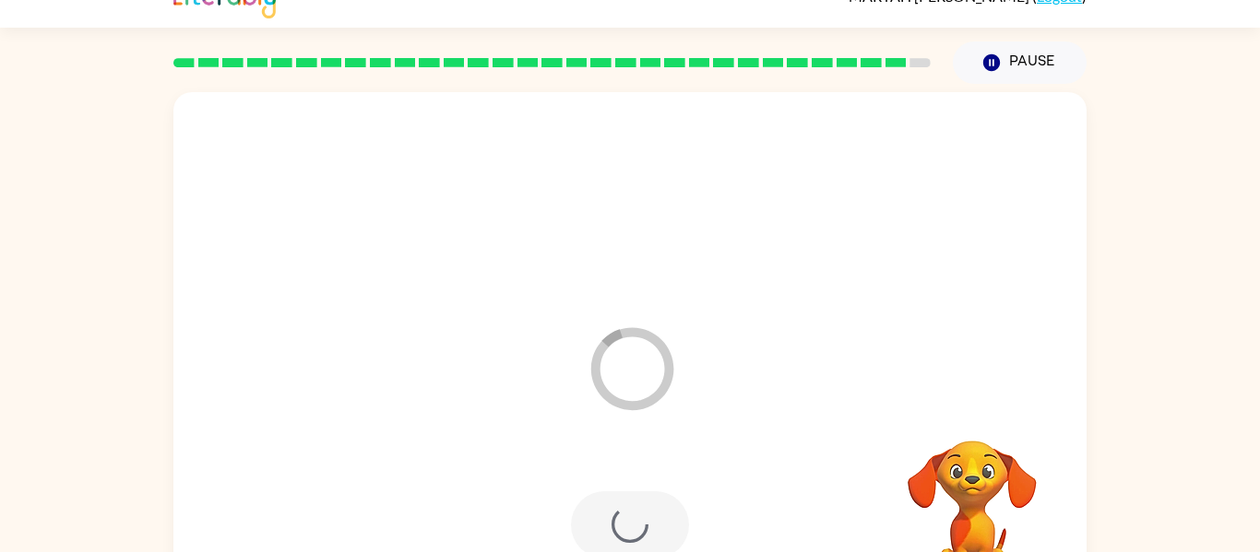
click at [631, 505] on div at bounding box center [630, 525] width 118 height 67
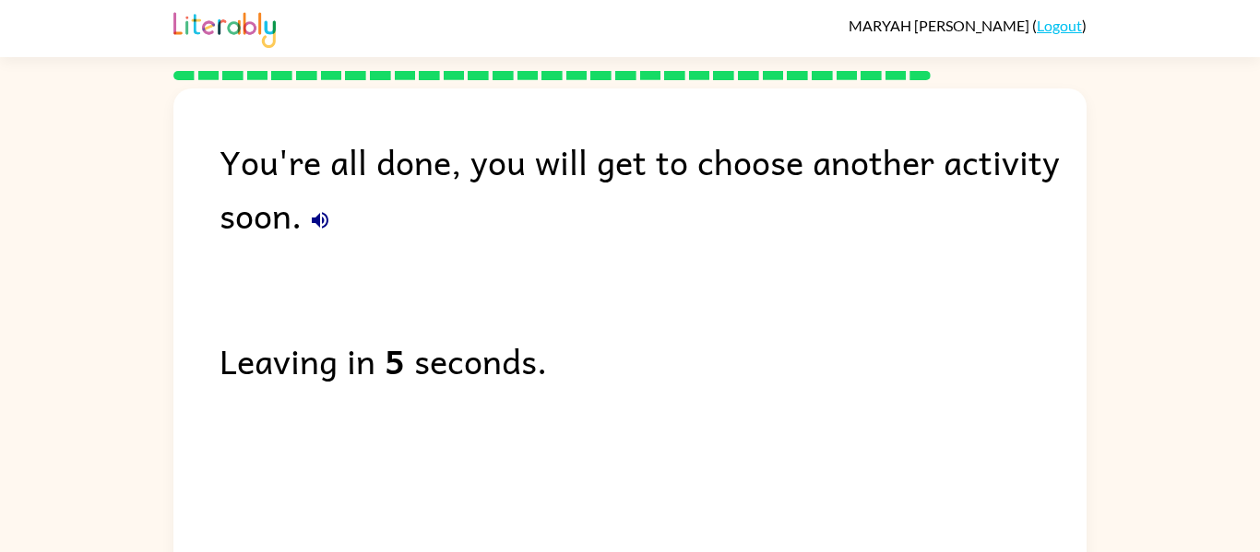
scroll to position [3, 0]
